Goal: Communication & Community: Share content

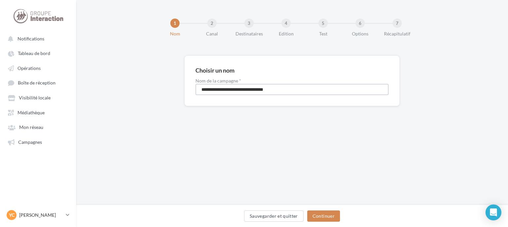
drag, startPoint x: 296, startPoint y: 90, endPoint x: 171, endPoint y: 90, distance: 124.4
click at [172, 90] on div "**********" at bounding box center [292, 91] width 432 height 71
type input "**********"
click at [336, 220] on button "Continuer" at bounding box center [323, 215] width 33 height 11
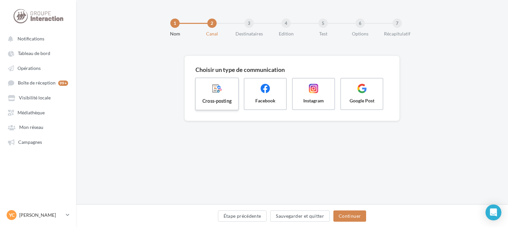
click at [217, 98] on span "Cross-posting" at bounding box center [217, 100] width 32 height 7
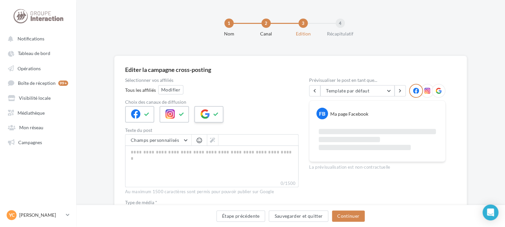
drag, startPoint x: 209, startPoint y: 110, endPoint x: 195, endPoint y: 105, distance: 14.9
click at [209, 110] on div at bounding box center [208, 114] width 29 height 17
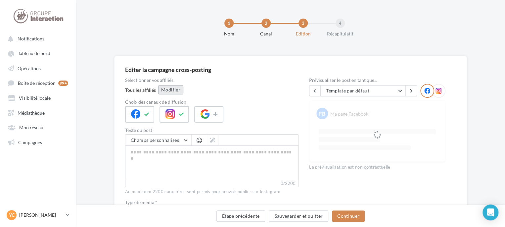
click at [163, 89] on button "Modifier" at bounding box center [170, 89] width 25 height 9
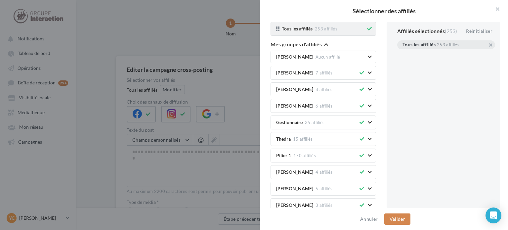
click at [367, 29] on icon at bounding box center [369, 28] width 5 height 5
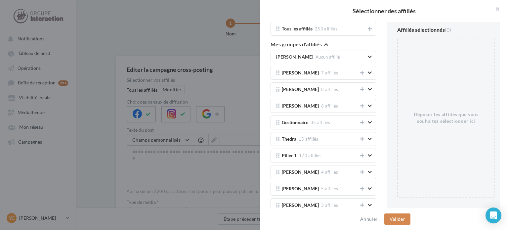
click at [329, 39] on div "Tous les affiliés 253 affiliés Mes groupes d'affiliés Morgan CAMUS Aucun affili…" at bounding box center [323, 115] width 116 height 186
click at [328, 43] on icon "button" at bounding box center [326, 44] width 4 height 5
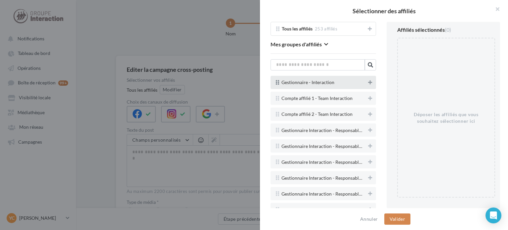
click at [368, 83] on icon at bounding box center [370, 82] width 4 height 5
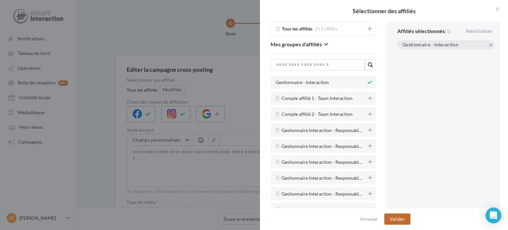
click at [396, 212] on div "Annuler Valider" at bounding box center [384, 219] width 248 height 22
click at [398, 217] on button "Valider" at bounding box center [398, 218] width 26 height 11
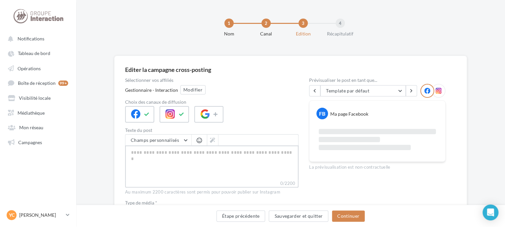
click at [210, 152] on textarea "0/2200" at bounding box center [211, 162] width 173 height 34
paste textarea "**********"
type textarea "**********"
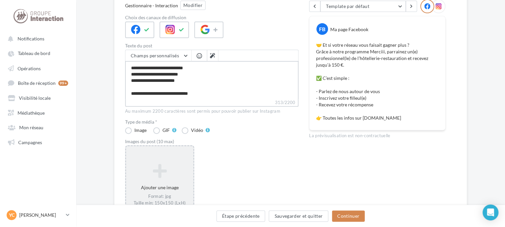
scroll to position [99, 0]
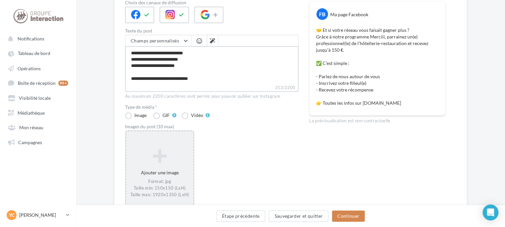
type textarea "**********"
click at [173, 153] on icon at bounding box center [160, 156] width 62 height 16
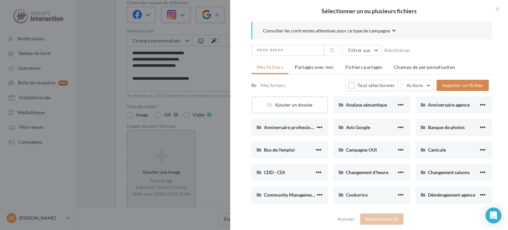
click at [207, 129] on div at bounding box center [254, 115] width 508 height 230
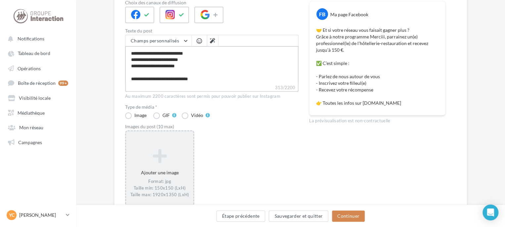
scroll to position [38, 0]
drag, startPoint x: 198, startPoint y: 80, endPoint x: 179, endPoint y: 80, distance: 19.2
click at [179, 80] on textarea "**********" at bounding box center [211, 65] width 173 height 38
paste textarea "*********"
type textarea "**********"
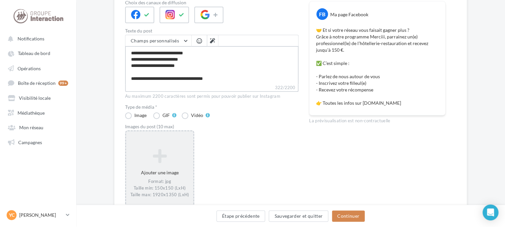
type textarea "**********"
click at [175, 162] on icon at bounding box center [160, 156] width 62 height 16
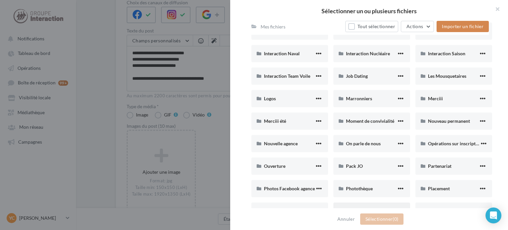
scroll to position [265, 0]
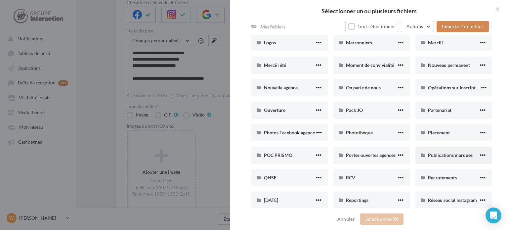
click at [433, 151] on div "Publications marques" at bounding box center [454, 155] width 77 height 17
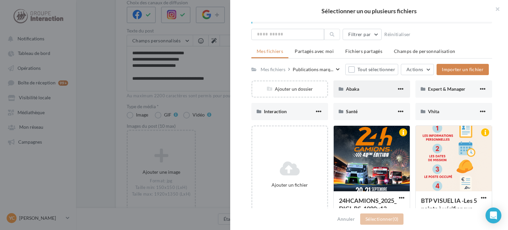
scroll to position [0, 0]
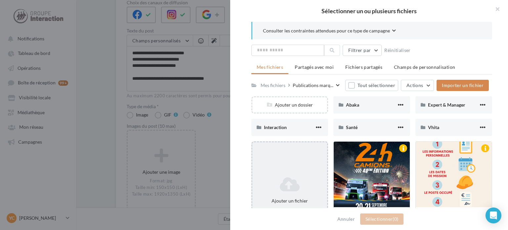
click at [304, 168] on div "Ajouter un fichier" at bounding box center [290, 190] width 77 height 98
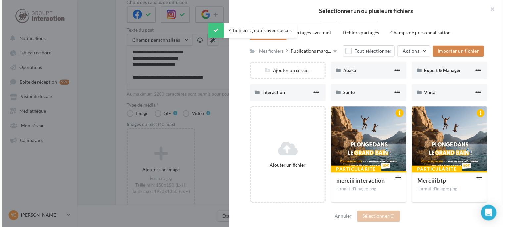
scroll to position [99, 0]
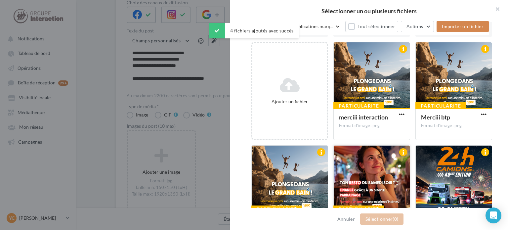
click at [357, 174] on div at bounding box center [372, 179] width 76 height 66
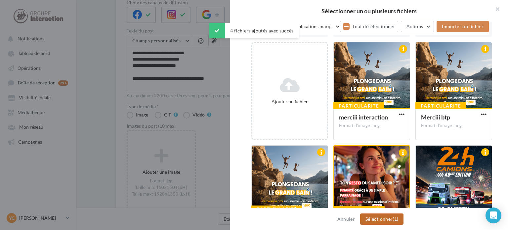
click at [395, 223] on button "Sélectionner (1)" at bounding box center [381, 218] width 43 height 11
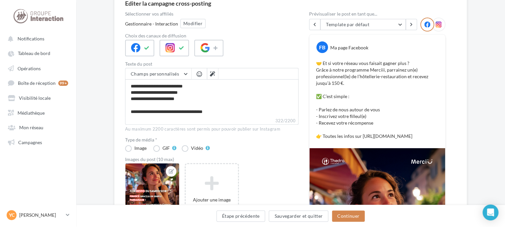
scroll to position [165, 0]
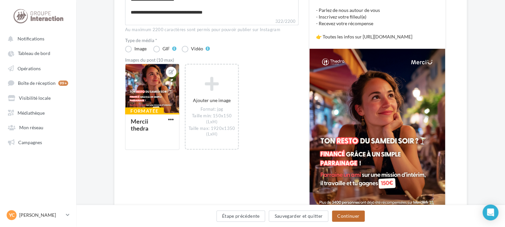
click at [344, 214] on button "Continuer" at bounding box center [348, 215] width 33 height 11
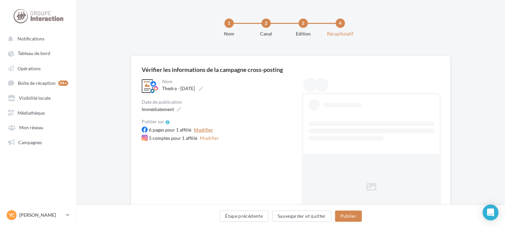
click at [205, 131] on button "Modifier" at bounding box center [203, 130] width 24 height 8
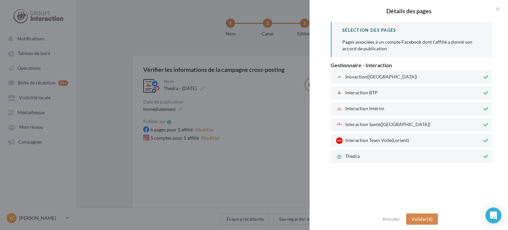
click at [384, 139] on span "Interaction Team Voile (Lorient)" at bounding box center [409, 140] width 146 height 7
click at [383, 124] on span "([GEOGRAPHIC_DATA])" at bounding box center [406, 124] width 50 height 6
drag, startPoint x: 383, startPoint y: 106, endPoint x: 384, endPoint y: 95, distance: 10.9
click at [383, 106] on span "Interaction Intérim" at bounding box center [409, 109] width 146 height 7
click at [384, 91] on span "Interaction BTP" at bounding box center [409, 93] width 146 height 7
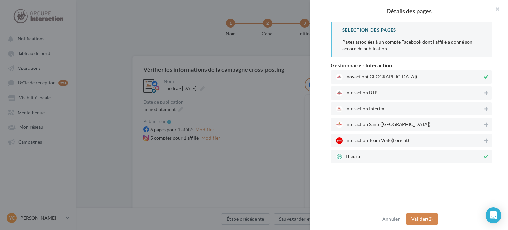
click at [389, 79] on span "Inovaction ([GEOGRAPHIC_DATA])" at bounding box center [409, 77] width 146 height 7
click at [427, 221] on button "Valider (1)" at bounding box center [422, 218] width 32 height 11
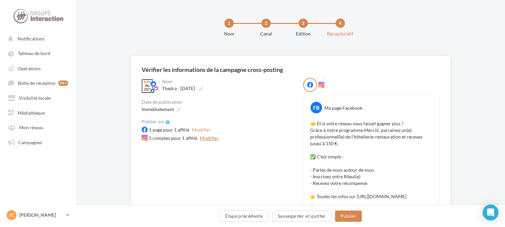
click at [214, 138] on button "Modifier" at bounding box center [209, 138] width 24 height 8
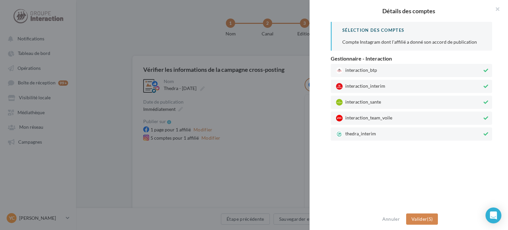
click at [356, 117] on span "interaction_team_voile" at bounding box center [409, 118] width 146 height 7
click at [361, 99] on span "interaction_sante" at bounding box center [409, 102] width 146 height 7
click at [365, 82] on div "interaction_interim" at bounding box center [412, 86] width 162 height 13
click at [369, 69] on span "interaction_btp" at bounding box center [409, 70] width 146 height 7
click at [421, 218] on span "Valider" at bounding box center [420, 219] width 16 height 6
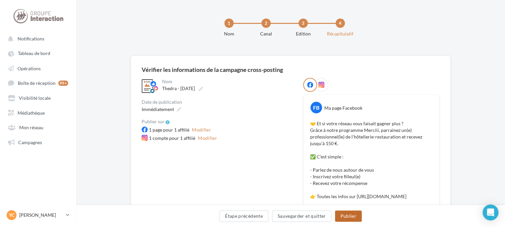
click at [355, 215] on button "Publier" at bounding box center [348, 215] width 26 height 11
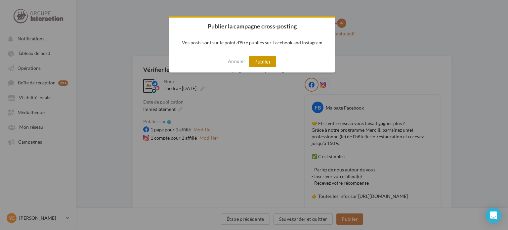
click at [263, 61] on button "Publier" at bounding box center [262, 61] width 27 height 11
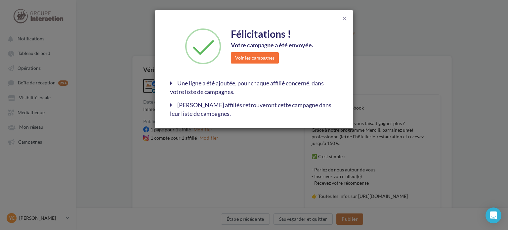
click at [396, 40] on div "close Félicitations ! Votre campagne a été envoyée. Voir les campagnes Une lign…" at bounding box center [254, 115] width 508 height 230
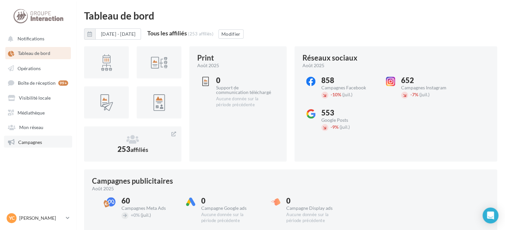
click at [46, 147] on link "Campagnes" at bounding box center [38, 142] width 68 height 12
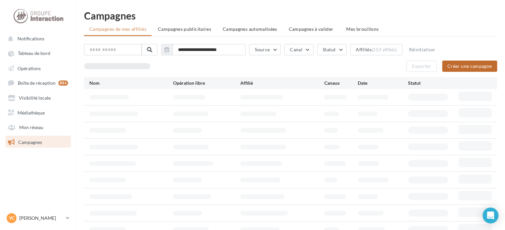
click at [459, 67] on button "Créer une campagne" at bounding box center [469, 66] width 55 height 11
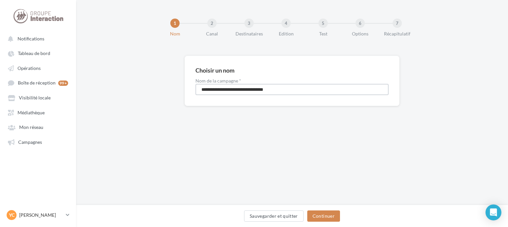
drag, startPoint x: 290, startPoint y: 91, endPoint x: 156, endPoint y: 90, distance: 134.7
click at [165, 92] on div "**********" at bounding box center [292, 91] width 432 height 71
type input "**********"
click at [330, 221] on button "Continuer" at bounding box center [323, 215] width 33 height 11
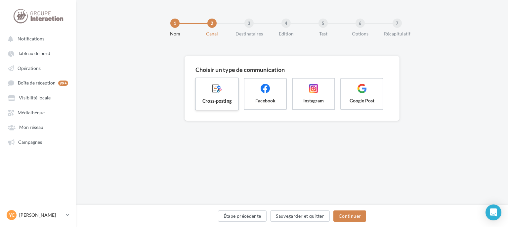
click at [206, 92] on span at bounding box center [217, 88] width 32 height 11
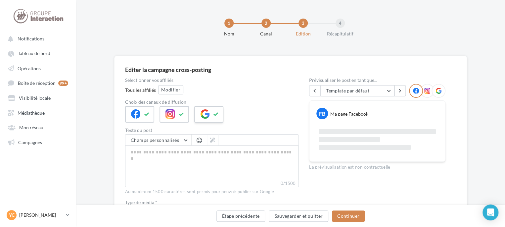
click at [206, 110] on icon at bounding box center [204, 113] width 9 height 9
click at [176, 92] on button "Modifier" at bounding box center [170, 89] width 25 height 9
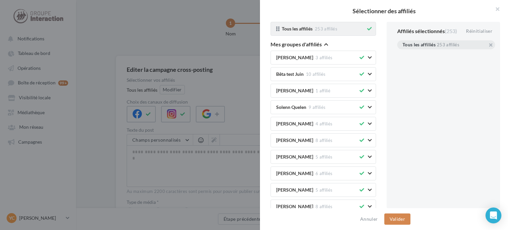
click at [367, 30] on icon at bounding box center [369, 28] width 5 height 5
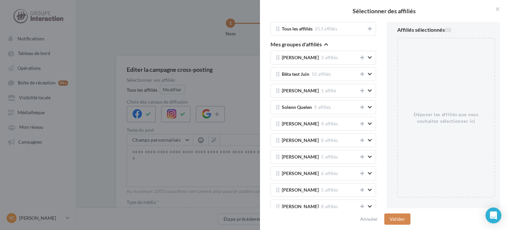
click at [327, 46] on icon "button" at bounding box center [326, 44] width 4 height 5
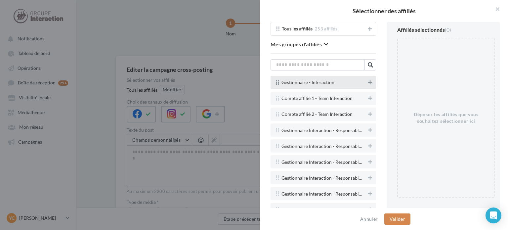
click at [367, 85] on button at bounding box center [370, 82] width 7 height 8
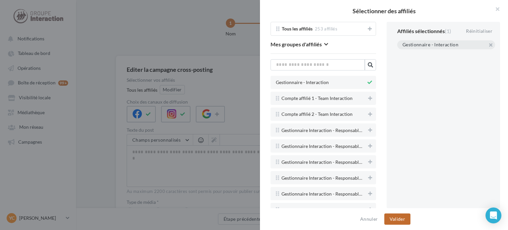
click at [401, 218] on button "Valider" at bounding box center [398, 218] width 26 height 11
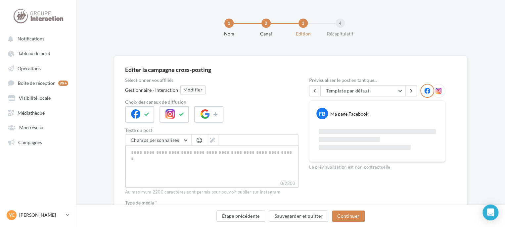
click at [210, 156] on textarea "0/2200" at bounding box center [211, 162] width 173 height 34
paste textarea "**********"
type textarea "**********"
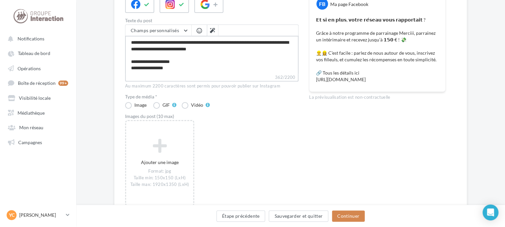
scroll to position [132, 0]
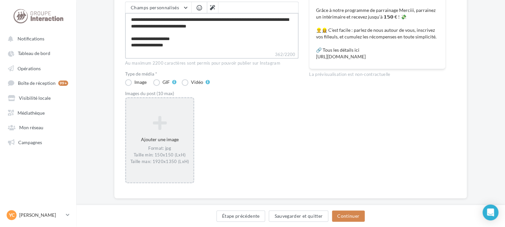
type textarea "**********"
click at [176, 118] on icon at bounding box center [160, 123] width 62 height 16
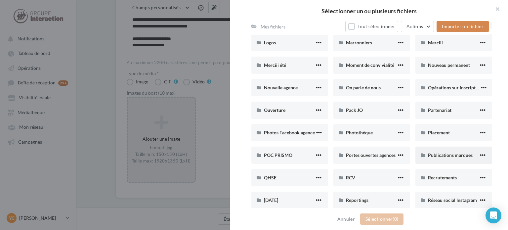
click at [452, 159] on div "Publications marques" at bounding box center [454, 155] width 77 height 17
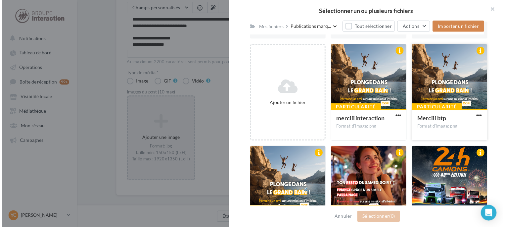
scroll to position [99, 0]
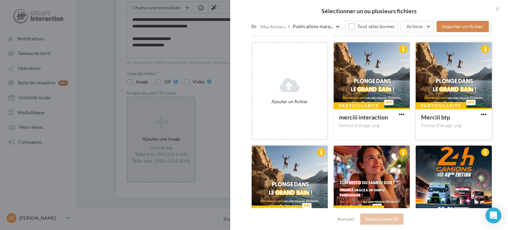
click at [433, 85] on div at bounding box center [454, 75] width 76 height 66
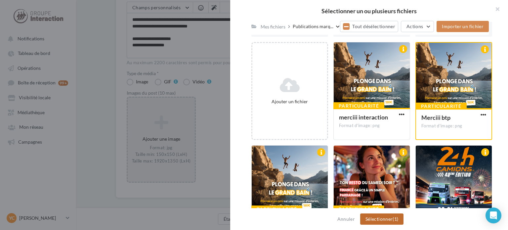
click at [387, 219] on button "Sélectionner (1)" at bounding box center [381, 218] width 43 height 11
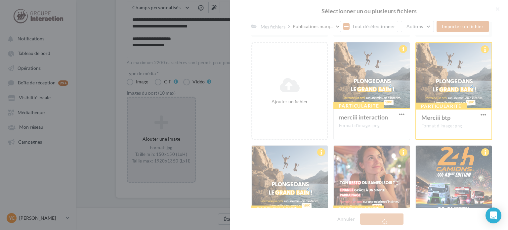
click at [213, 155] on div "Sélectionner un ou plusieurs fichiers Consulter les contraintes attendues pour …" at bounding box center [254, 115] width 508 height 230
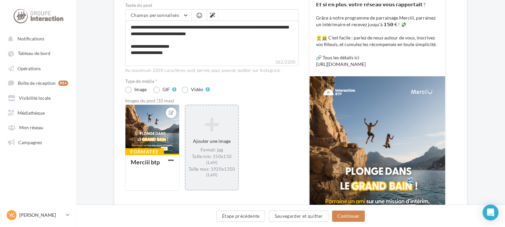
scroll to position [165, 0]
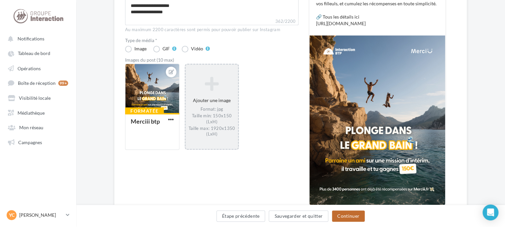
click at [357, 212] on button "Continuer" at bounding box center [348, 215] width 33 height 11
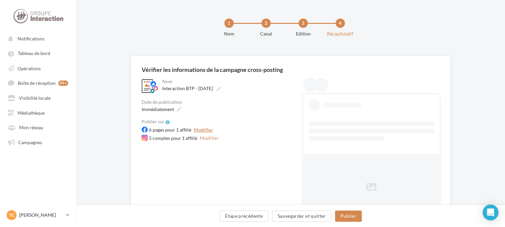
click at [196, 128] on button "Modifier" at bounding box center [203, 130] width 24 height 8
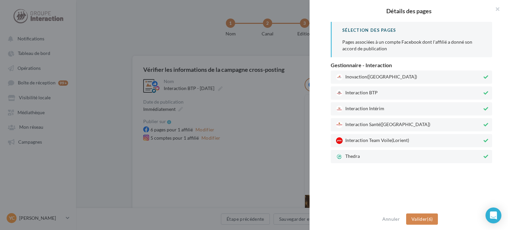
drag, startPoint x: 376, startPoint y: 160, endPoint x: 378, endPoint y: 145, distance: 15.4
click at [376, 160] on div "Thedra" at bounding box center [412, 156] width 162 height 13
click at [379, 141] on span "Interaction Team Voile (Lorient)" at bounding box center [409, 140] width 146 height 7
click at [384, 122] on span "([GEOGRAPHIC_DATA])" at bounding box center [406, 124] width 50 height 6
click at [384, 110] on span "Interaction Intérim" at bounding box center [409, 109] width 146 height 7
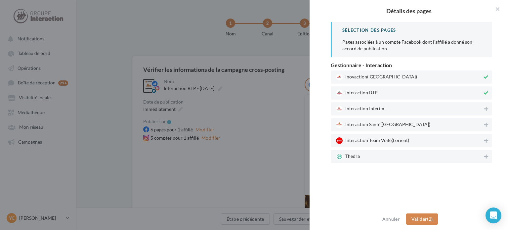
click at [384, 76] on span "([GEOGRAPHIC_DATA])" at bounding box center [392, 76] width 50 height 6
click at [433, 215] on button "Valider (1)" at bounding box center [422, 218] width 32 height 11
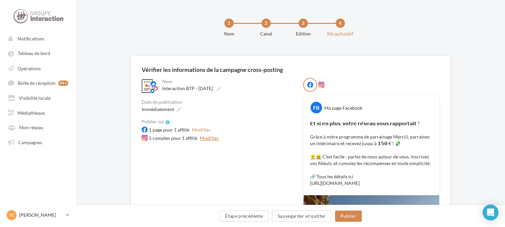
click at [214, 140] on button "Modifier" at bounding box center [209, 138] width 24 height 8
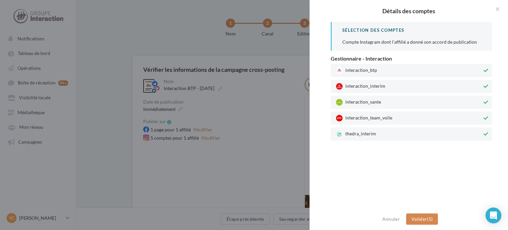
drag, startPoint x: 356, startPoint y: 138, endPoint x: 360, endPoint y: 133, distance: 6.3
click at [356, 137] on div "thedra_interim" at bounding box center [412, 133] width 162 height 13
click at [364, 122] on div "interaction_team_voile" at bounding box center [412, 118] width 162 height 13
click at [371, 105] on span "interaction_sante" at bounding box center [409, 102] width 146 height 7
click at [378, 83] on span "interaction_interim" at bounding box center [409, 86] width 146 height 7
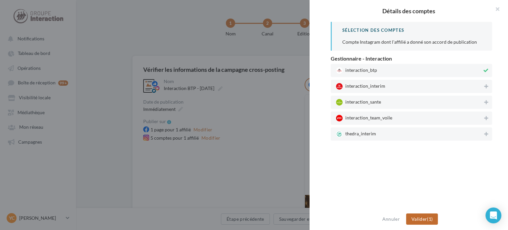
click at [428, 218] on button "Valider (1)" at bounding box center [422, 218] width 32 height 11
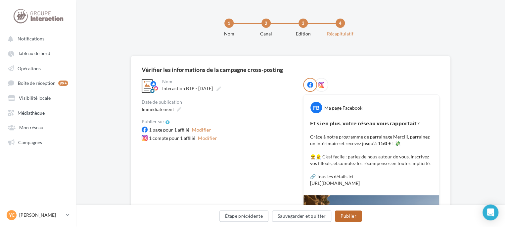
click at [358, 216] on button "Publier" at bounding box center [348, 215] width 26 height 11
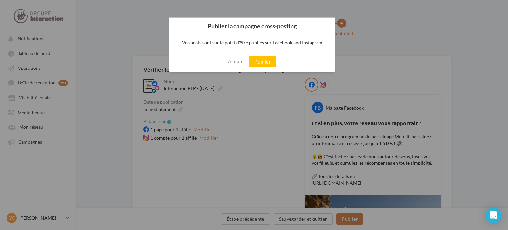
click at [259, 55] on div "Annuler Publier" at bounding box center [251, 62] width 165 height 22
click at [259, 64] on button "Publier" at bounding box center [262, 61] width 27 height 11
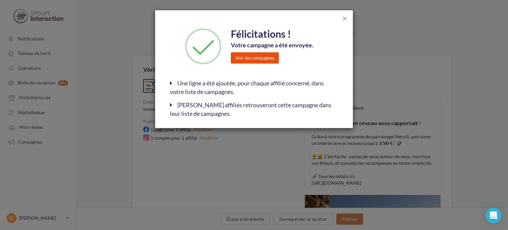
click at [270, 58] on button "Voir les campagnes" at bounding box center [255, 57] width 48 height 11
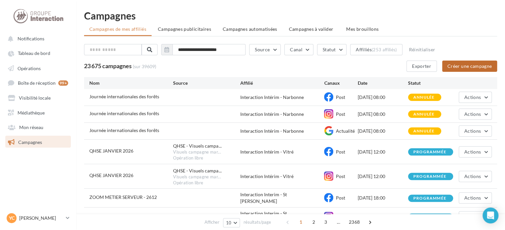
click at [449, 69] on button "Créer une campagne" at bounding box center [469, 66] width 55 height 11
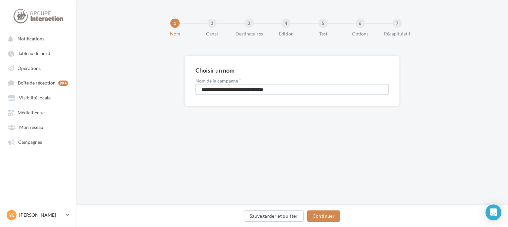
drag, startPoint x: 180, startPoint y: 91, endPoint x: 175, endPoint y: 91, distance: 4.6
click at [176, 91] on div "**********" at bounding box center [292, 91] width 432 height 71
type input "**********"
click at [330, 219] on button "Continuer" at bounding box center [323, 215] width 33 height 11
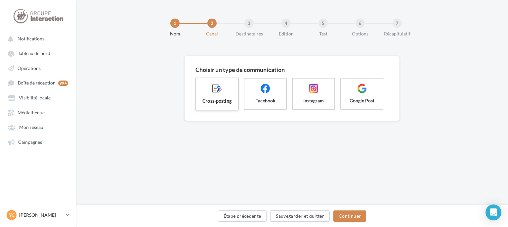
click at [211, 98] on span "Cross-posting" at bounding box center [217, 100] width 32 height 7
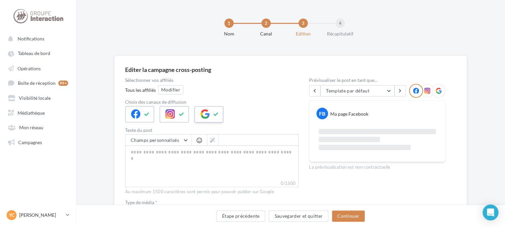
click at [212, 116] on button at bounding box center [216, 114] width 8 height 10
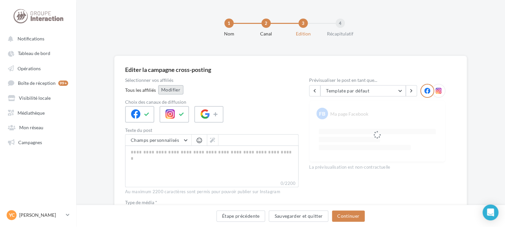
click at [178, 94] on button "Modifier" at bounding box center [170, 89] width 25 height 9
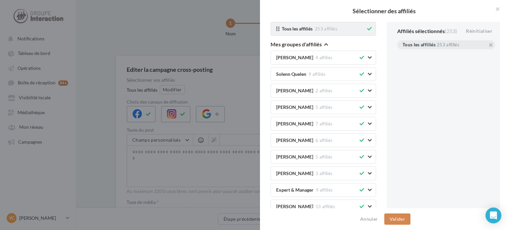
click at [367, 29] on button at bounding box center [369, 29] width 7 height 8
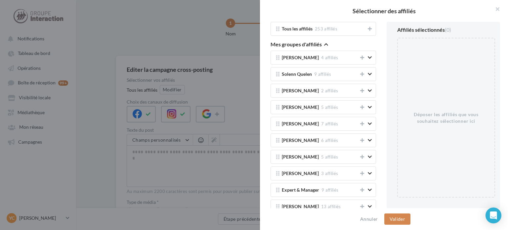
click at [324, 44] on icon "button" at bounding box center [326, 44] width 4 height 5
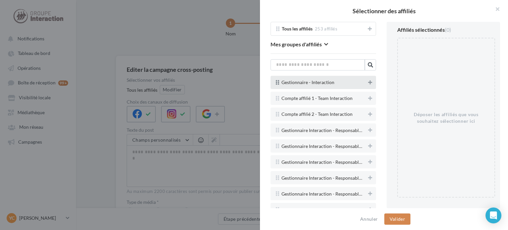
click at [368, 80] on button at bounding box center [370, 82] width 7 height 8
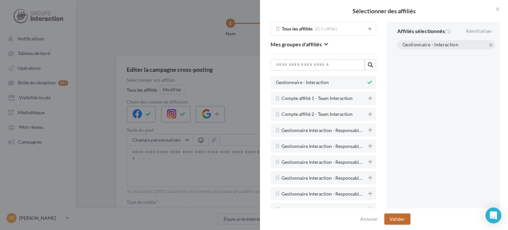
click at [396, 219] on button "Valider" at bounding box center [398, 218] width 26 height 11
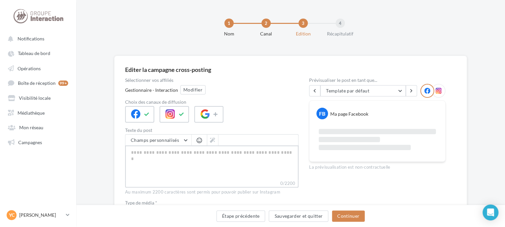
click at [211, 158] on textarea "0/2200" at bounding box center [211, 162] width 173 height 34
paste textarea "**********"
type textarea "**********"
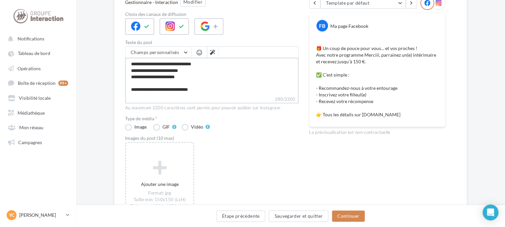
scroll to position [99, 0]
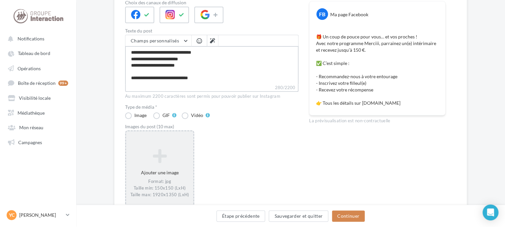
type textarea "**********"
click at [160, 155] on icon at bounding box center [160, 156] width 62 height 16
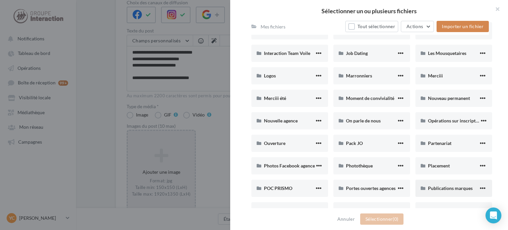
click at [446, 185] on span "Publications marques" at bounding box center [450, 188] width 45 height 6
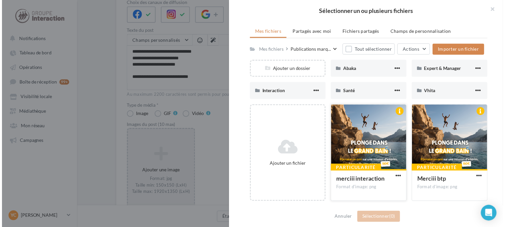
scroll to position [51, 0]
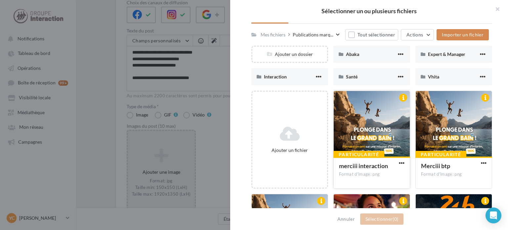
click at [381, 127] on div at bounding box center [372, 124] width 76 height 66
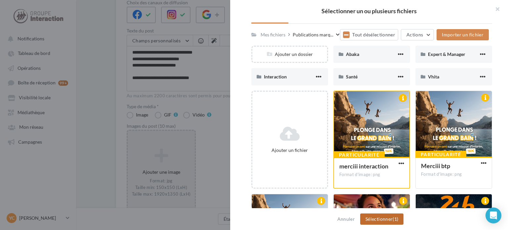
click at [394, 221] on span "(1)" at bounding box center [396, 219] width 6 height 6
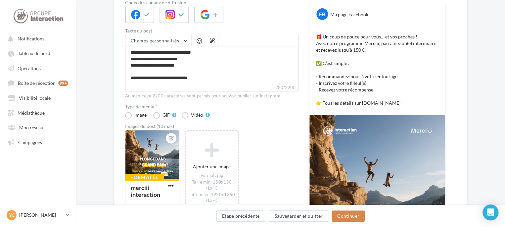
scroll to position [165, 0]
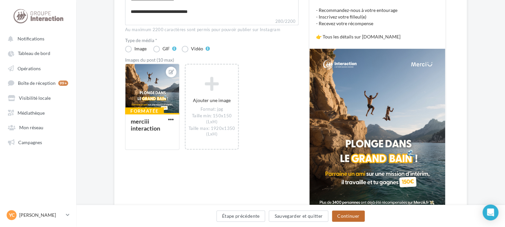
click at [342, 215] on button "Continuer" at bounding box center [348, 215] width 33 height 11
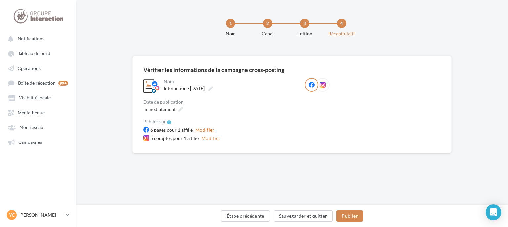
click at [205, 131] on button "Modifier" at bounding box center [205, 130] width 24 height 8
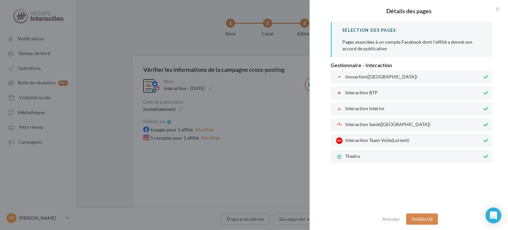
click at [396, 142] on span "(Lorient)" at bounding box center [401, 140] width 18 height 6
click at [395, 153] on div "Thedra" at bounding box center [412, 156] width 162 height 13
click at [390, 124] on span "([GEOGRAPHIC_DATA])" at bounding box center [406, 124] width 50 height 6
click at [383, 96] on span "Interaction BTP" at bounding box center [409, 93] width 146 height 7
click at [383, 79] on span "Inovaction ([GEOGRAPHIC_DATA])" at bounding box center [409, 77] width 146 height 7
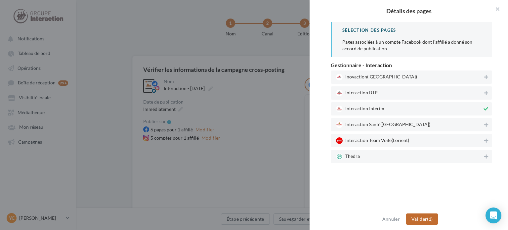
click at [434, 217] on button "Valider (1)" at bounding box center [422, 218] width 32 height 11
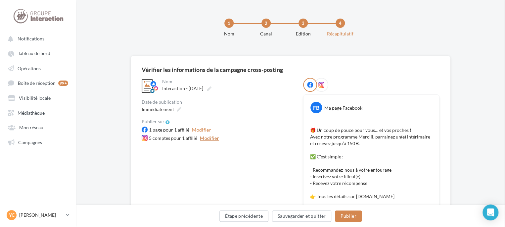
click at [208, 137] on button "Modifier" at bounding box center [209, 138] width 24 height 8
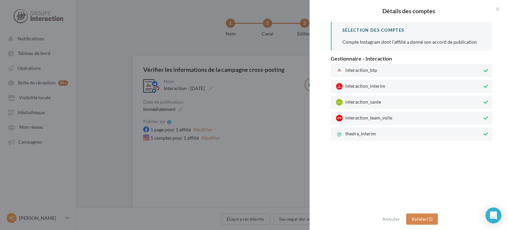
click at [370, 134] on span "thedra_interim" at bounding box center [409, 134] width 146 height 7
click at [368, 117] on span "interaction_team_voile" at bounding box center [409, 118] width 146 height 7
click at [374, 103] on span "interaction_sante" at bounding box center [409, 102] width 146 height 7
click at [384, 64] on div "interaction_btp interaction_interim interaction_sante interaction_team_voile th…" at bounding box center [412, 102] width 162 height 77
click at [386, 68] on span "interaction_btp" at bounding box center [409, 70] width 146 height 7
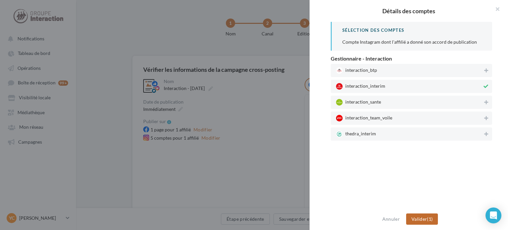
click at [427, 218] on button "Valider (1)" at bounding box center [422, 218] width 32 height 11
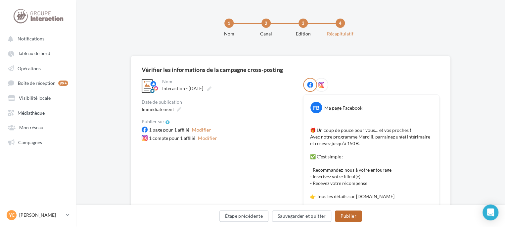
click at [348, 215] on button "Publier" at bounding box center [348, 215] width 26 height 11
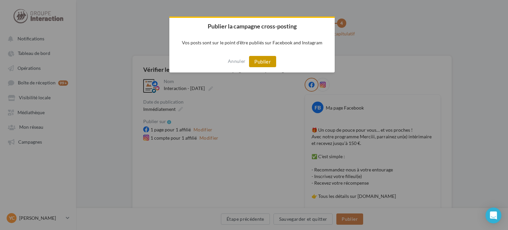
click at [262, 60] on button "Publier" at bounding box center [262, 61] width 27 height 11
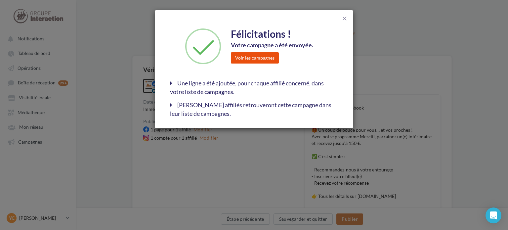
click at [259, 57] on button "Voir les campagnes" at bounding box center [255, 57] width 48 height 11
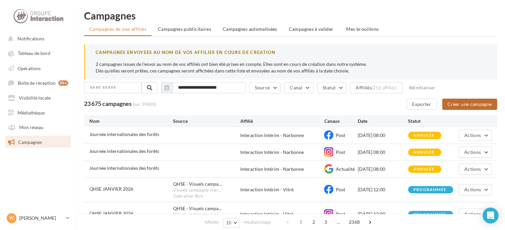
click at [447, 102] on button "Créer une campagne" at bounding box center [469, 104] width 55 height 11
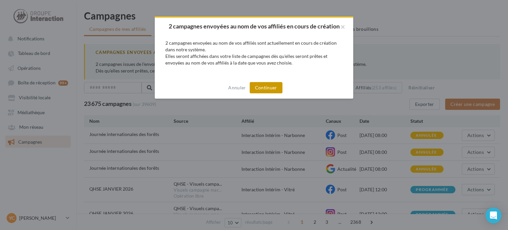
click at [274, 88] on button "Continuer" at bounding box center [266, 87] width 33 height 11
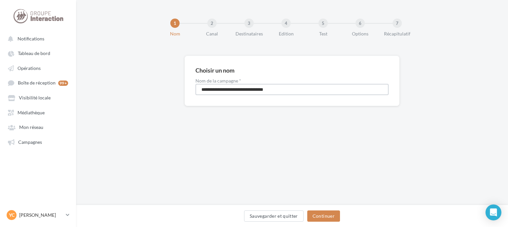
drag, startPoint x: 288, startPoint y: 91, endPoint x: 170, endPoint y: 91, distance: 117.5
click at [172, 91] on div "**********" at bounding box center [292, 91] width 432 height 71
type input "**********"
click at [334, 218] on button "Continuer" at bounding box center [323, 215] width 33 height 11
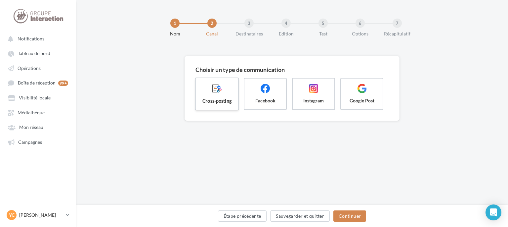
click at [224, 107] on label "Cross-posting" at bounding box center [217, 93] width 44 height 33
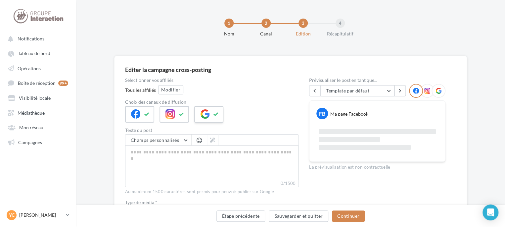
click at [207, 112] on icon at bounding box center [204, 113] width 9 height 9
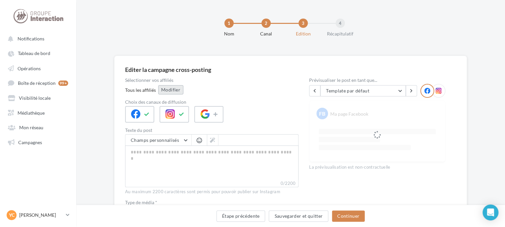
click at [178, 87] on button "Modifier" at bounding box center [170, 89] width 25 height 9
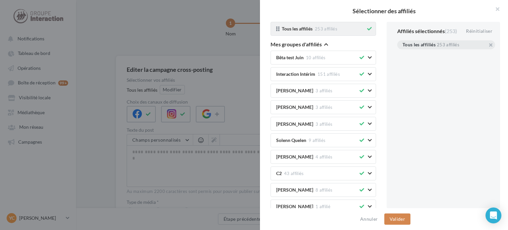
click at [367, 30] on icon at bounding box center [369, 28] width 5 height 5
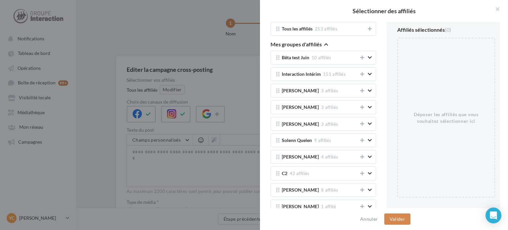
click at [325, 45] on icon "button" at bounding box center [326, 44] width 4 height 5
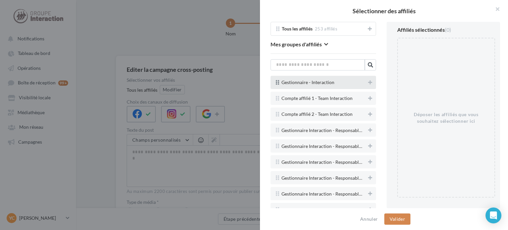
click at [360, 81] on span "Gestionnaire - Interaction" at bounding box center [324, 82] width 84 height 5
click at [369, 83] on div "Gestionnaire - Interaction" at bounding box center [324, 82] width 106 height 13
click at [368, 83] on icon at bounding box center [370, 82] width 4 height 5
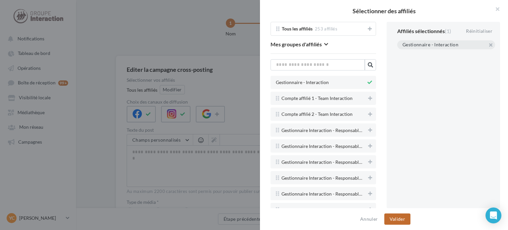
click at [401, 221] on button "Valider" at bounding box center [398, 218] width 26 height 11
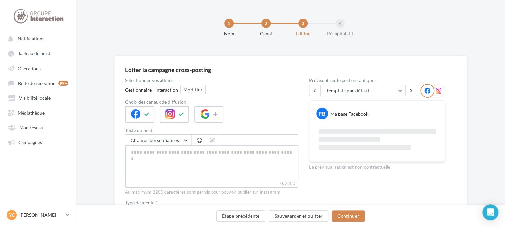
click at [193, 161] on textarea "0/2200" at bounding box center [211, 162] width 173 height 34
paste textarea "**********"
type textarea "**********"
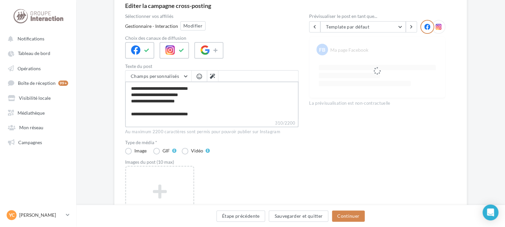
scroll to position [99, 0]
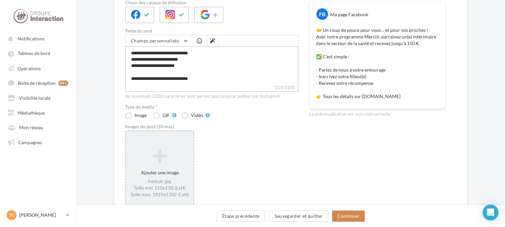
type textarea "**********"
click at [165, 156] on icon at bounding box center [160, 156] width 62 height 16
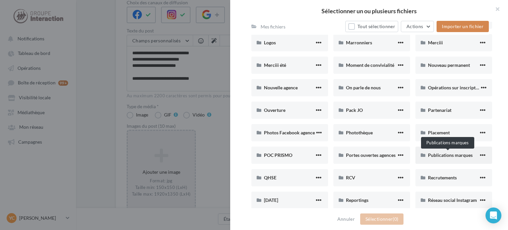
click at [454, 157] on span "Publications marques" at bounding box center [450, 155] width 45 height 6
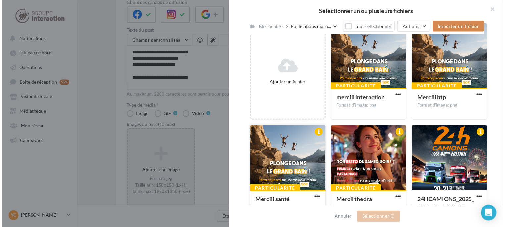
scroll to position [138, 0]
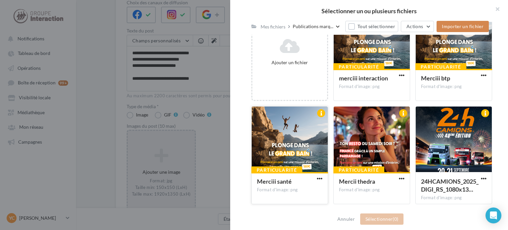
click at [266, 156] on div at bounding box center [290, 140] width 76 height 66
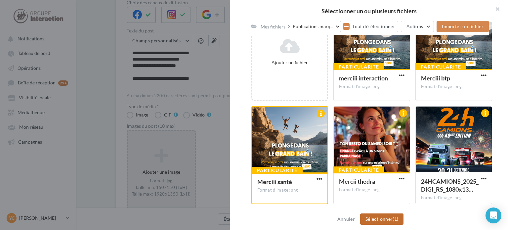
click at [391, 224] on button "Sélectionner (1)" at bounding box center [381, 218] width 43 height 11
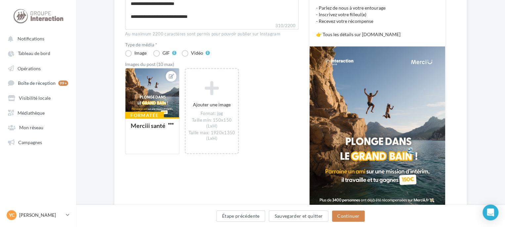
scroll to position [165, 0]
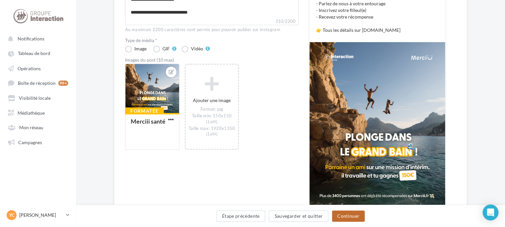
click at [354, 213] on button "Continuer" at bounding box center [348, 215] width 33 height 11
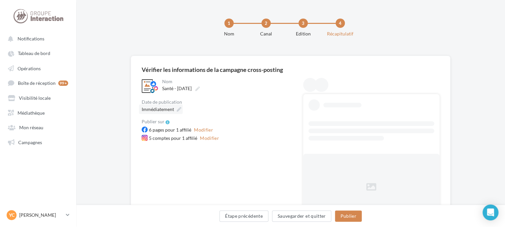
click at [166, 111] on span "Immédiatement" at bounding box center [158, 109] width 32 height 6
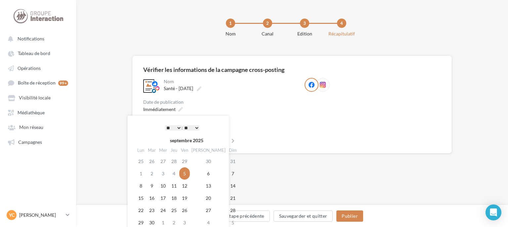
click at [241, 111] on div "Immédiatement" at bounding box center [218, 109] width 151 height 10
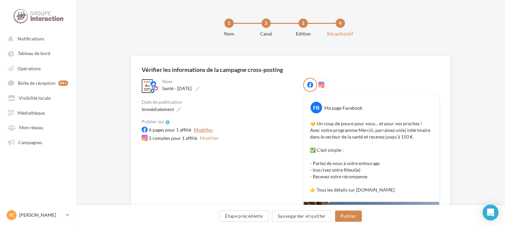
click at [203, 130] on button "Modifier" at bounding box center [203, 130] width 24 height 8
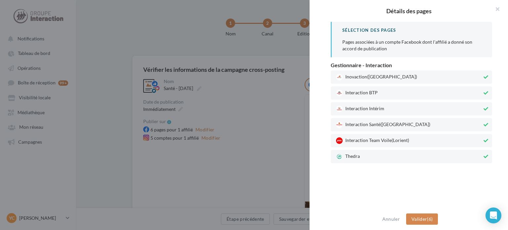
click at [383, 157] on span "Thedra" at bounding box center [409, 156] width 146 height 7
click at [386, 141] on span "Interaction Team Voile (Lorient)" at bounding box center [409, 140] width 146 height 7
click at [387, 110] on span "Interaction Intérim" at bounding box center [409, 109] width 146 height 7
click at [390, 91] on span "Interaction BTP" at bounding box center [409, 93] width 146 height 7
click at [396, 78] on span "Inovaction ([GEOGRAPHIC_DATA])" at bounding box center [409, 77] width 146 height 7
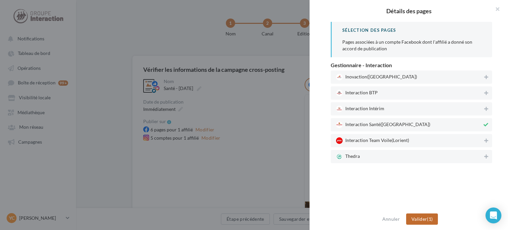
click at [424, 216] on span "Valider" at bounding box center [420, 219] width 16 height 6
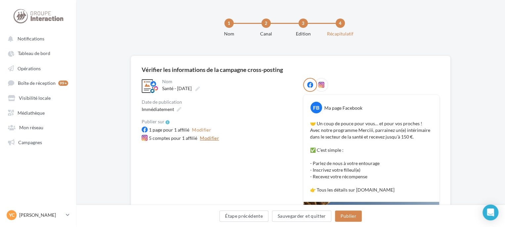
click at [208, 139] on button "Modifier" at bounding box center [209, 138] width 24 height 8
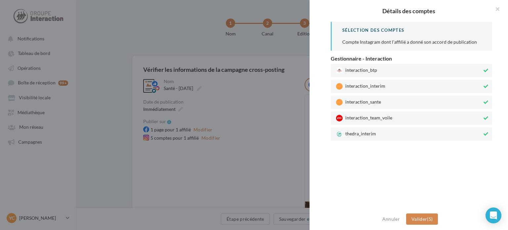
click at [401, 133] on span "thedra_interim" at bounding box center [409, 134] width 146 height 7
click at [397, 118] on span "interaction_team_voile" at bounding box center [409, 118] width 146 height 7
click at [396, 87] on span "interaction_interim" at bounding box center [409, 86] width 146 height 7
click at [400, 74] on div "interaction_btp" at bounding box center [412, 70] width 162 height 13
drag, startPoint x: 425, startPoint y: 220, endPoint x: 387, endPoint y: 207, distance: 40.5
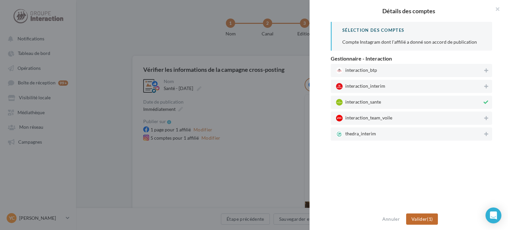
click at [428, 222] on button "Valider (1)" at bounding box center [422, 218] width 32 height 11
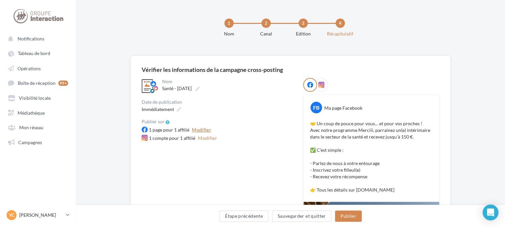
click at [199, 130] on button "Modifier" at bounding box center [201, 130] width 24 height 8
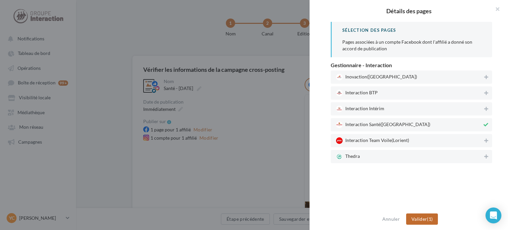
click at [427, 224] on button "Valider (1)" at bounding box center [422, 218] width 32 height 11
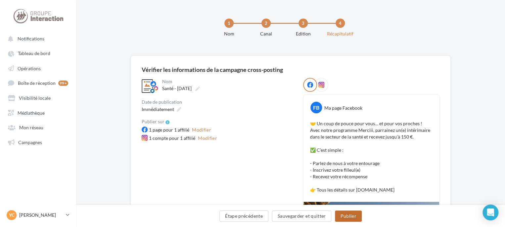
click at [347, 213] on button "Publier" at bounding box center [348, 215] width 26 height 11
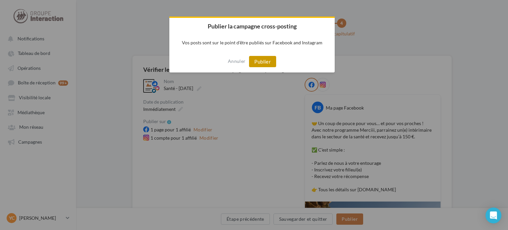
click at [268, 62] on button "Publier" at bounding box center [262, 61] width 27 height 11
